Goal: Use online tool/utility: Utilize a website feature to perform a specific function

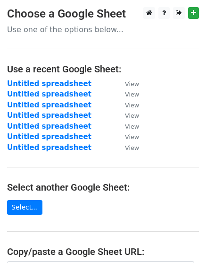
click at [95, 218] on main "Choose a Google Sheet Use one of the options below... Use a recent Google Sheet…" at bounding box center [103, 185] width 206 height 357
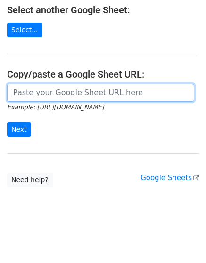
click at [32, 94] on input "url" at bounding box center [101, 93] width 188 height 18
paste input "[URL][DOMAIN_NAME]"
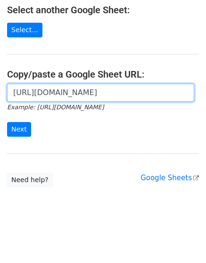
scroll to position [0, 200]
type input "[URL][DOMAIN_NAME]"
click at [7, 122] on input "Next" at bounding box center [19, 129] width 24 height 15
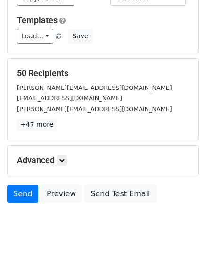
scroll to position [104, 0]
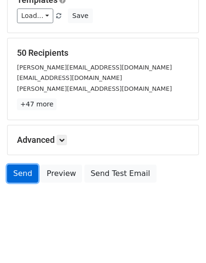
click at [19, 167] on link "Send" at bounding box center [22, 173] width 31 height 18
